Goal: Task Accomplishment & Management: Manage account settings

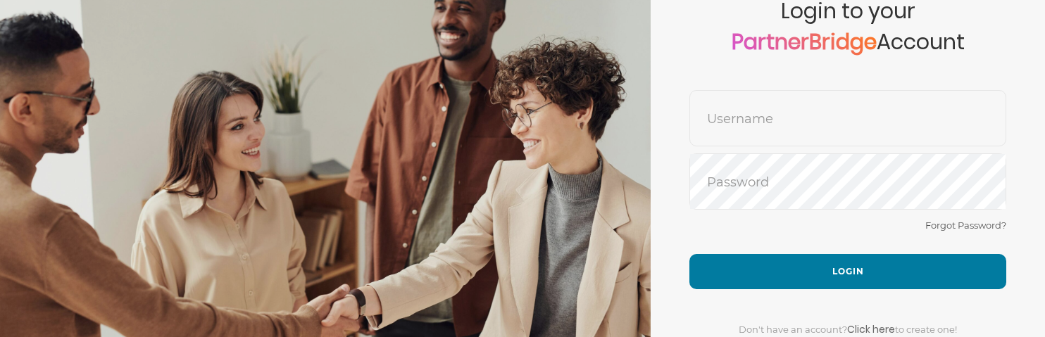
scroll to position [86, 0]
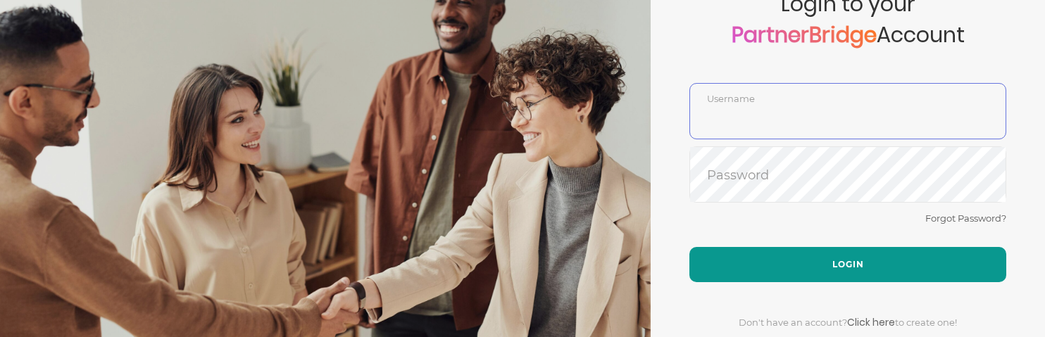
type input "DemoUser"
click at [860, 257] on button "Login" at bounding box center [847, 264] width 317 height 35
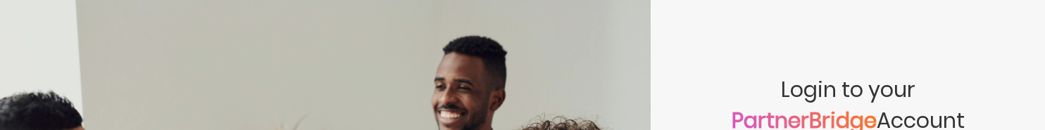
scroll to position [88, 0]
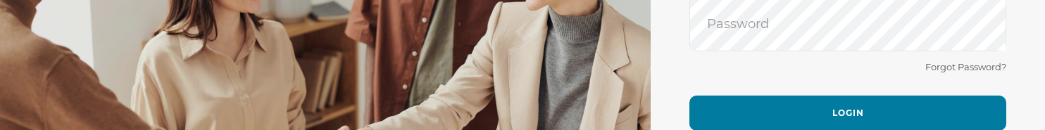
scroll to position [232, 0]
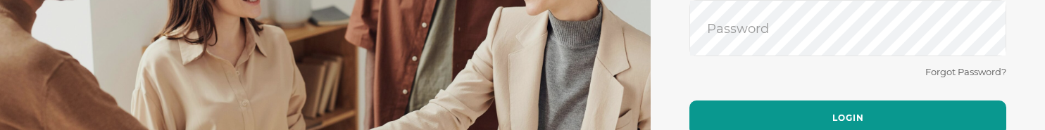
type input "DemoUser"
click at [744, 101] on button "Login" at bounding box center [847, 118] width 317 height 35
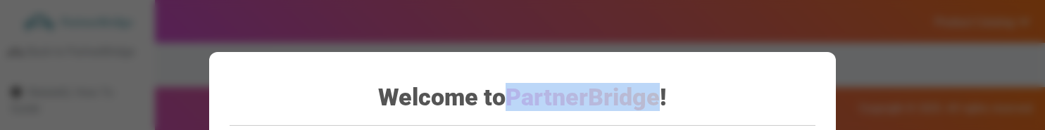
click at [628, 94] on span "PartnerBridge" at bounding box center [582, 97] width 154 height 28
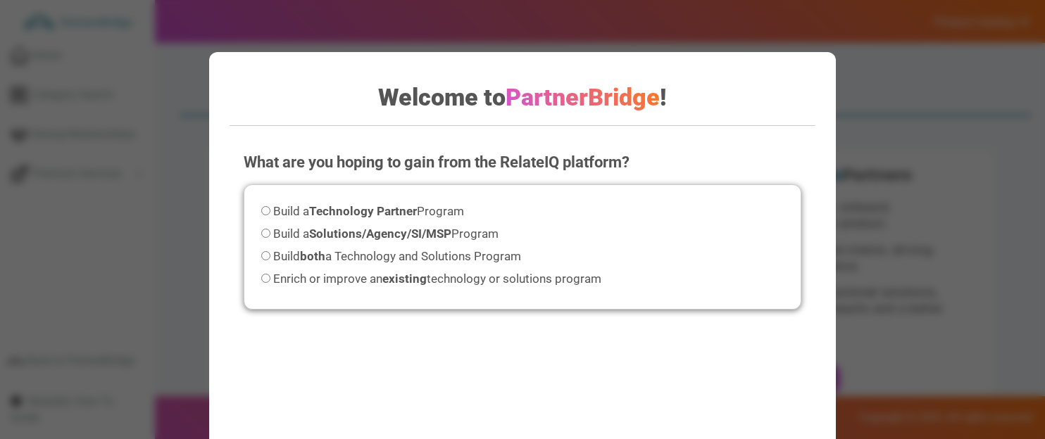
click at [858, 130] on div "Welcome to PartnerBridge ! What are you hoping to gain from the RelateIQ platfo…" at bounding box center [522, 219] width 1045 height 439
click at [796, 77] on h2 "Welcome to PartnerBridge !" at bounding box center [521, 92] width 585 height 38
click at [726, 22] on div "Welcome to PartnerBridge ! What are you hoping to gain from the RelateIQ platfo…" at bounding box center [522, 219] width 1045 height 439
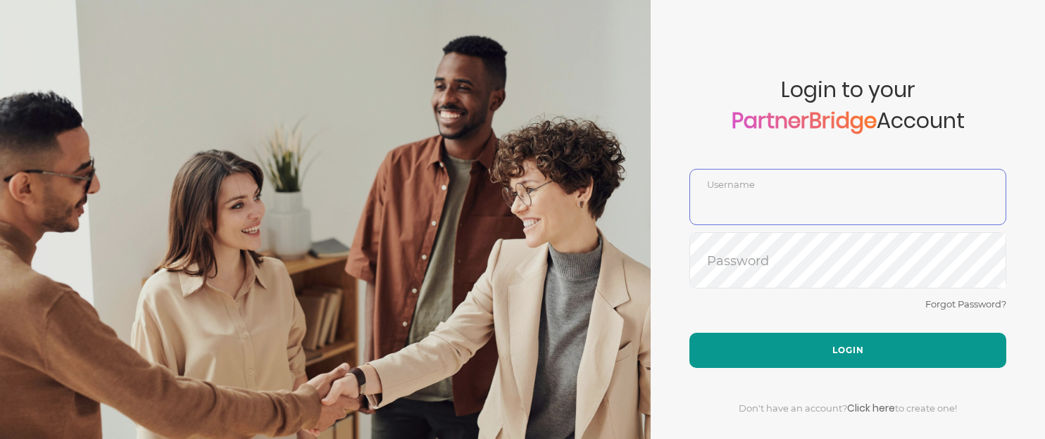
type input "DemoUser"
click at [758, 337] on button "Login" at bounding box center [847, 350] width 317 height 35
